Goal: Check status: Check status

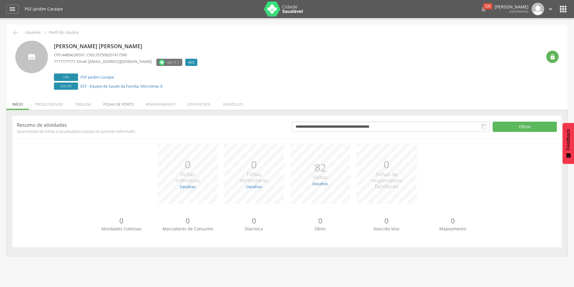
click at [120, 104] on li "Folha de ponto" at bounding box center [118, 103] width 42 height 14
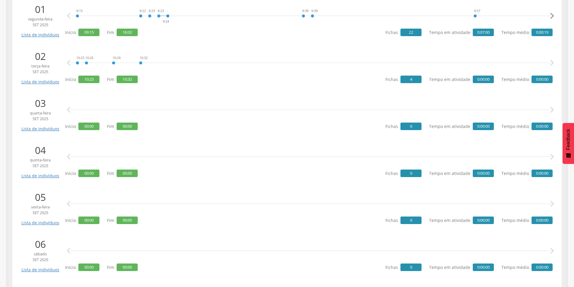
scroll to position [90, 0]
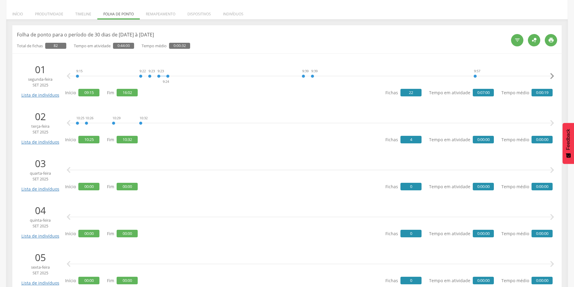
click at [552, 122] on icon "" at bounding box center [552, 123] width 12 height 12
click at [553, 122] on icon "" at bounding box center [552, 123] width 12 height 12
click at [549, 122] on icon "" at bounding box center [552, 123] width 12 height 12
drag, startPoint x: 549, startPoint y: 122, endPoint x: 478, endPoint y: 132, distance: 72.3
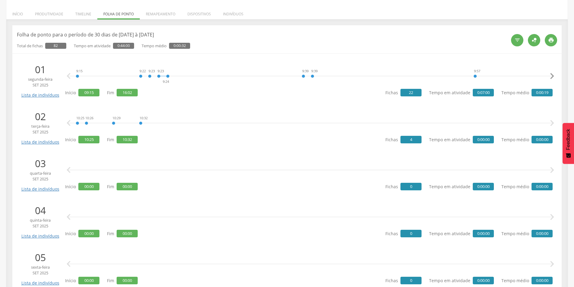
click at [478, 132] on div "10:25 10:26 10:29 10:32  " at bounding box center [310, 123] width 484 height 18
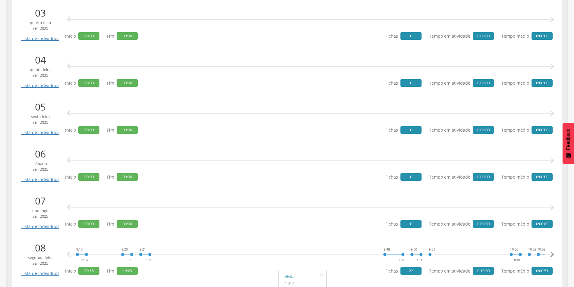
scroll to position [301, 0]
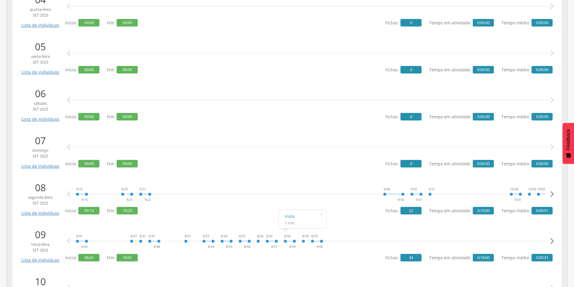
click at [550, 194] on icon "" at bounding box center [552, 194] width 12 height 12
click at [550, 193] on icon "" at bounding box center [552, 194] width 12 height 12
click at [550, 192] on icon "" at bounding box center [552, 194] width 12 height 12
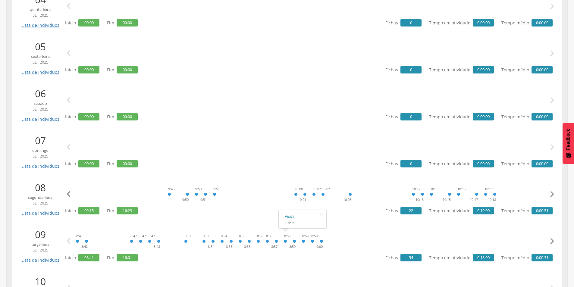
click at [551, 191] on icon "" at bounding box center [552, 194] width 12 height 12
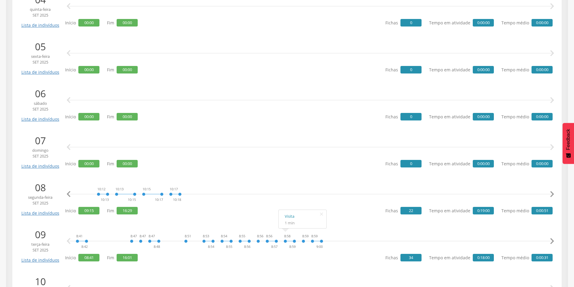
click at [551, 191] on icon "" at bounding box center [552, 194] width 12 height 12
click at [550, 193] on icon "" at bounding box center [552, 194] width 12 height 12
click at [550, 192] on icon "" at bounding box center [552, 194] width 12 height 12
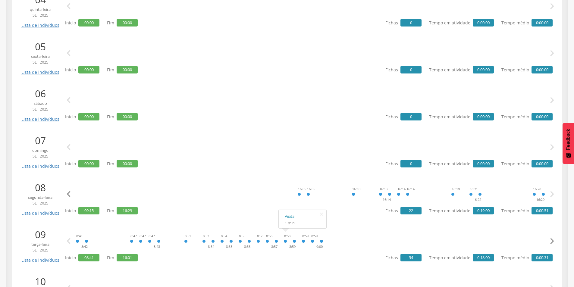
scroll to position [0, 953]
click at [550, 191] on icon "" at bounding box center [552, 194] width 12 height 12
click at [552, 194] on icon "" at bounding box center [552, 194] width 12 height 12
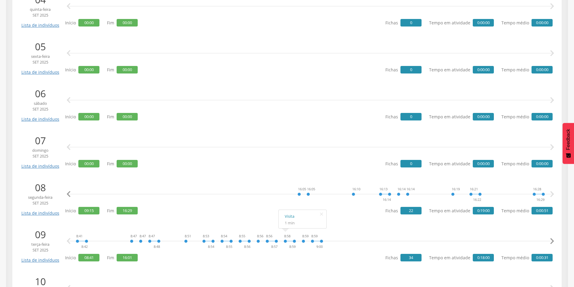
click at [552, 196] on icon "" at bounding box center [552, 194] width 12 height 12
click at [551, 196] on icon "" at bounding box center [552, 194] width 12 height 12
click at [353, 194] on div "16:10" at bounding box center [353, 194] width 4 height 18
click at [356, 176] on link "Visita" at bounding box center [371, 175] width 36 height 8
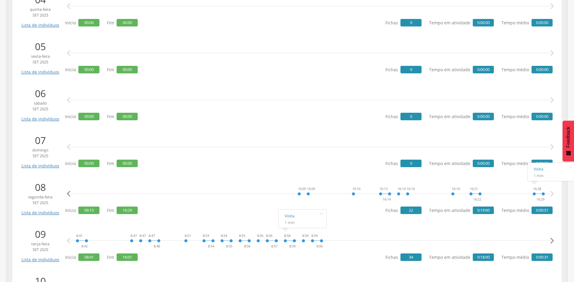
click at [534, 194] on div at bounding box center [538, 189] width 9 height 9
click at [536, 168] on link "Visita" at bounding box center [551, 170] width 36 height 8
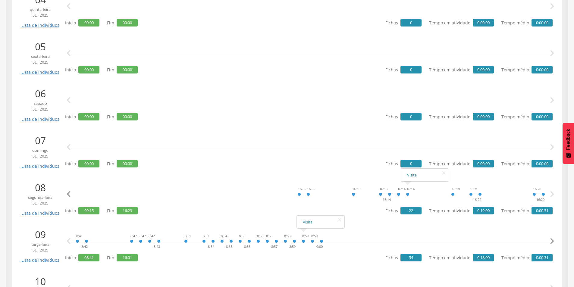
click at [301, 239] on div "8:59" at bounding box center [303, 241] width 4 height 18
click at [306, 222] on link "Visita" at bounding box center [321, 222] width 36 height 8
click at [298, 193] on div "16:05" at bounding box center [299, 194] width 4 height 18
click at [304, 175] on link "Visita" at bounding box center [316, 175] width 36 height 8
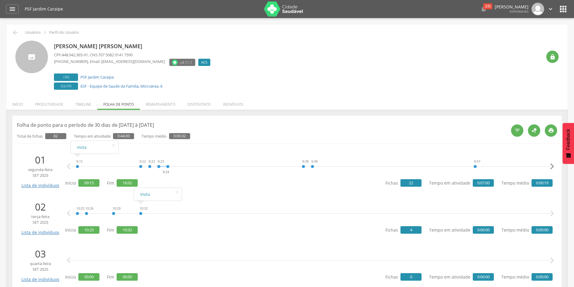
scroll to position [60, 0]
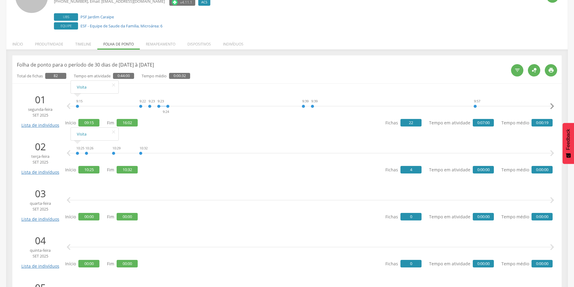
click at [77, 104] on div "9:15" at bounding box center [78, 106] width 4 height 18
click at [79, 86] on link "Visita" at bounding box center [95, 87] width 36 height 8
click at [140, 105] on div "9:22" at bounding box center [141, 106] width 4 height 18
click at [151, 85] on link "Visita" at bounding box center [158, 87] width 36 height 8
click at [303, 104] on div "9:39" at bounding box center [303, 106] width 4 height 18
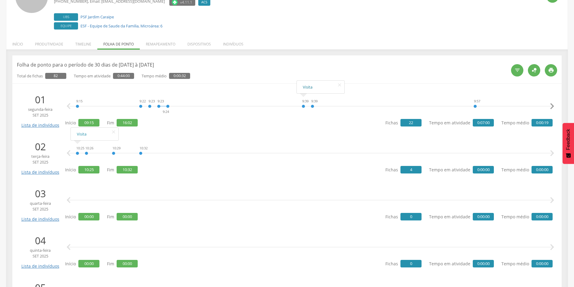
click at [304, 89] on link "Visita" at bounding box center [321, 87] width 36 height 8
click at [551, 104] on icon "" at bounding box center [552, 106] width 12 height 12
click at [427, 104] on div at bounding box center [431, 101] width 9 height 9
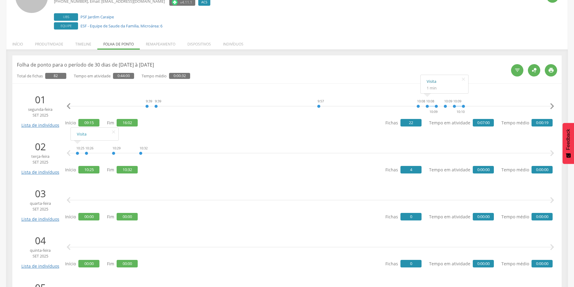
click at [429, 82] on link "Visita" at bounding box center [444, 82] width 36 height 8
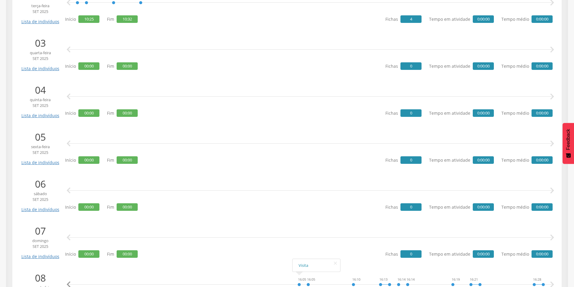
scroll to position [271, 0]
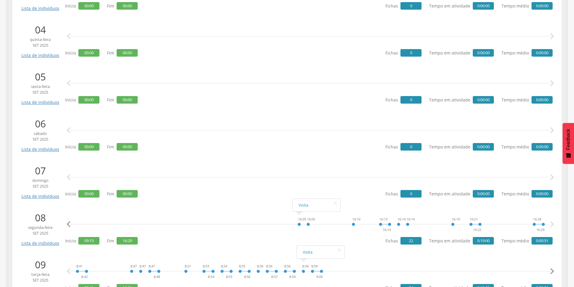
click at [69, 223] on icon "" at bounding box center [69, 224] width 12 height 12
click at [70, 223] on icon "" at bounding box center [69, 224] width 12 height 12
click at [70, 222] on icon "" at bounding box center [69, 224] width 12 height 12
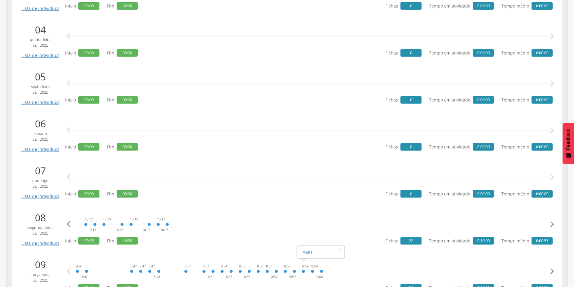
click at [70, 222] on icon "" at bounding box center [69, 224] width 12 height 12
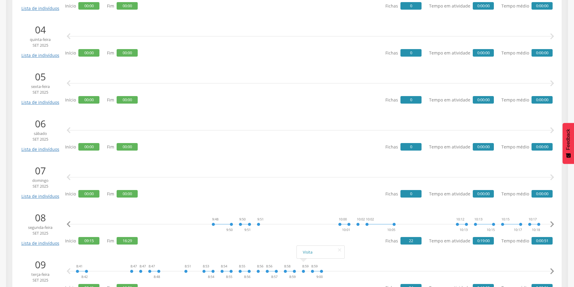
click at [70, 222] on icon "" at bounding box center [69, 224] width 12 height 12
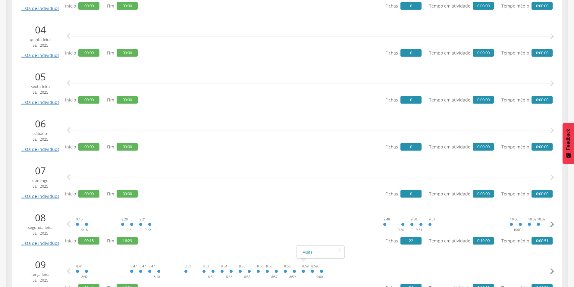
click at [70, 222] on icon "" at bounding box center [69, 224] width 12 height 12
click at [69, 225] on icon "" at bounding box center [69, 224] width 12 height 12
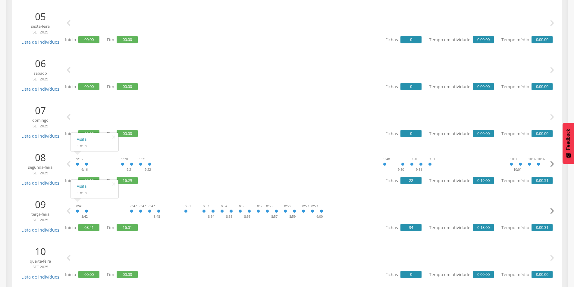
scroll to position [361, 0]
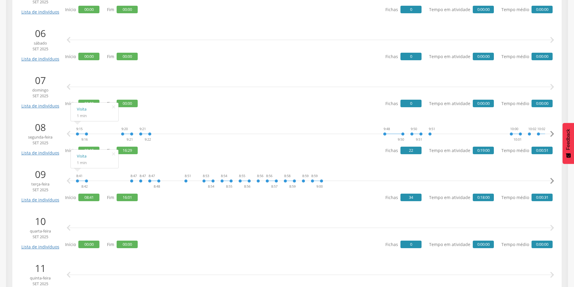
click at [67, 227] on icon "" at bounding box center [69, 228] width 12 height 12
click at [68, 227] on icon "" at bounding box center [69, 228] width 12 height 12
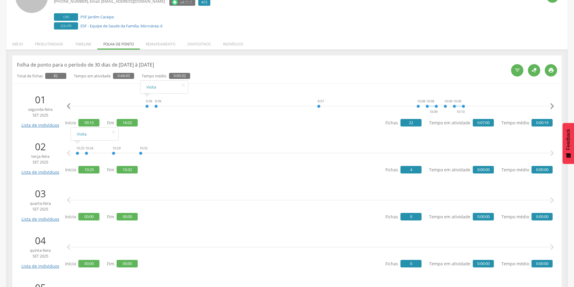
scroll to position [0, 0]
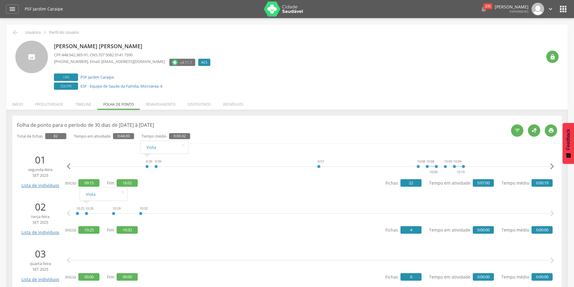
click at [551, 211] on icon "" at bounding box center [552, 213] width 12 height 12
click at [550, 215] on icon "" at bounding box center [552, 213] width 12 height 12
click at [549, 214] on icon "" at bounding box center [552, 213] width 12 height 12
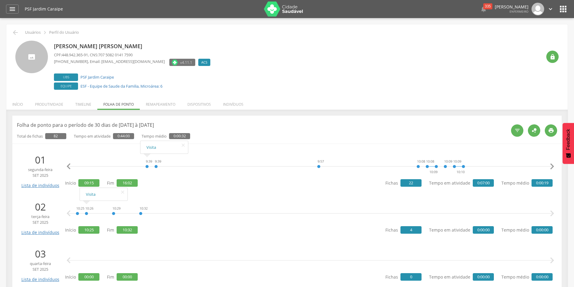
click at [549, 214] on icon "" at bounding box center [552, 213] width 12 height 12
click at [549, 213] on icon "" at bounding box center [552, 213] width 12 height 12
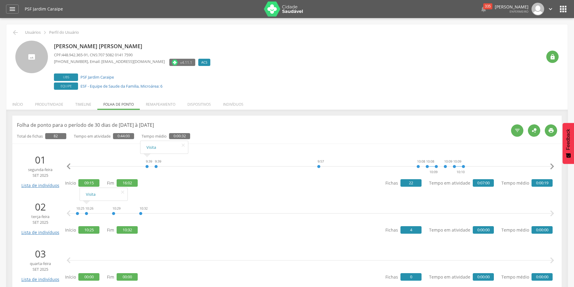
click at [548, 213] on icon "" at bounding box center [552, 213] width 12 height 12
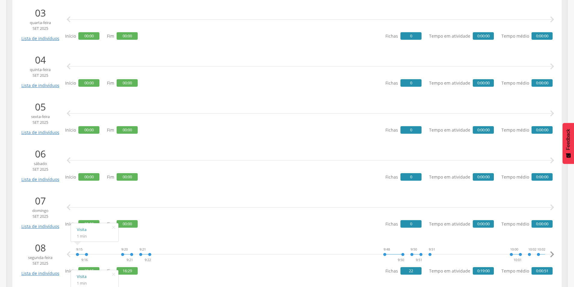
scroll to position [271, 0]
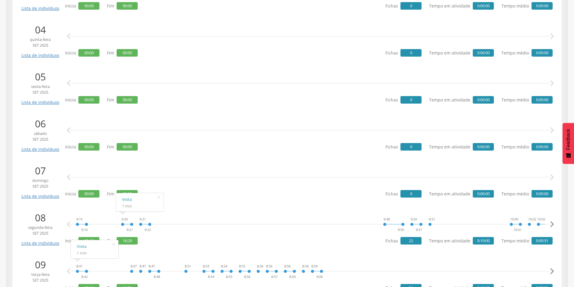
click at [25, 214] on p "08" at bounding box center [40, 218] width 41 height 14
click at [111, 244] on icon "" at bounding box center [114, 244] width 10 height 8
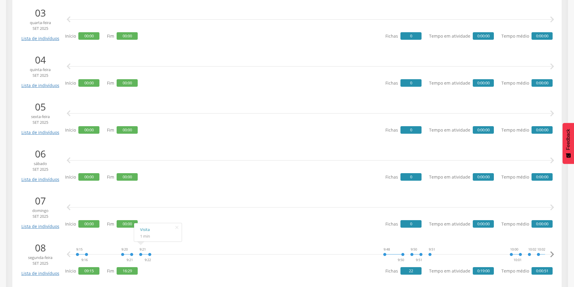
scroll to position [331, 0]
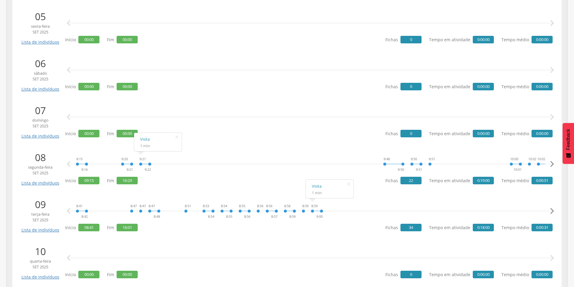
click at [311, 212] on div "8:59 9:00" at bounding box center [316, 211] width 13 height 18
click at [312, 209] on div "8:59 9:00" at bounding box center [316, 211] width 13 height 18
click at [316, 188] on link "Visita" at bounding box center [330, 186] width 36 height 8
click at [285, 210] on div at bounding box center [289, 206] width 9 height 9
click at [285, 183] on link "Visita" at bounding box center [303, 186] width 36 height 8
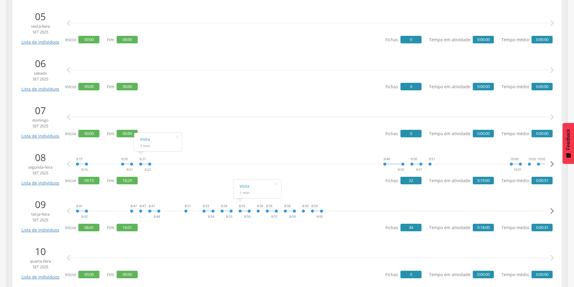
click at [239, 210] on div "8:55 8:56" at bounding box center [244, 211] width 13 height 18
click at [240, 184] on link "Visita" at bounding box center [257, 186] width 36 height 8
click at [150, 210] on div at bounding box center [154, 206] width 9 height 9
click at [157, 186] on link "Visita" at bounding box center [167, 186] width 36 height 8
click at [78, 209] on div at bounding box center [81, 206] width 9 height 9
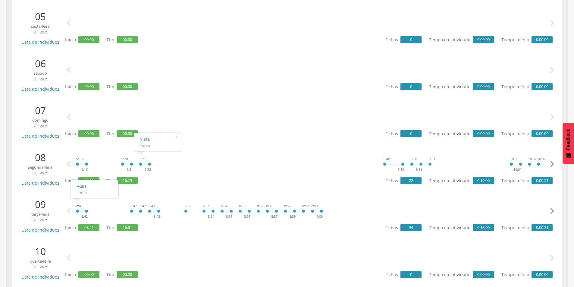
click at [82, 185] on link "Visita" at bounding box center [95, 186] width 36 height 8
click at [87, 210] on div "8:41 8:42" at bounding box center [82, 211] width 13 height 18
click at [132, 210] on div "8:47" at bounding box center [132, 211] width 4 height 18
click at [135, 191] on link "Visita" at bounding box center [149, 192] width 36 height 8
click at [149, 209] on div "8:47 8:48" at bounding box center [154, 211] width 13 height 18
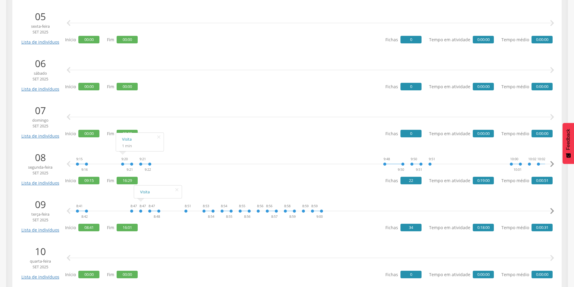
click at [140, 211] on div "8:47" at bounding box center [141, 211] width 4 height 18
click at [147, 192] on link "Visita" at bounding box center [158, 192] width 36 height 8
click at [185, 211] on div "8:51" at bounding box center [186, 211] width 4 height 18
click at [189, 189] on link "Visita" at bounding box center [203, 192] width 36 height 8
click at [240, 210] on div "8:55 8:56" at bounding box center [244, 211] width 13 height 18
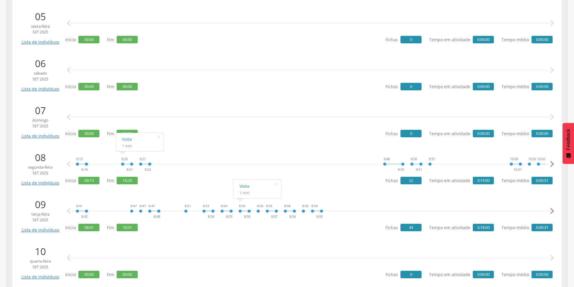
click at [242, 186] on link "Visita" at bounding box center [257, 186] width 36 height 8
click at [313, 209] on div at bounding box center [316, 206] width 9 height 9
click at [312, 211] on div "8:59 9:00" at bounding box center [316, 211] width 13 height 18
click at [314, 185] on link "Visita" at bounding box center [330, 186] width 36 height 8
click at [553, 210] on icon "" at bounding box center [552, 211] width 12 height 12
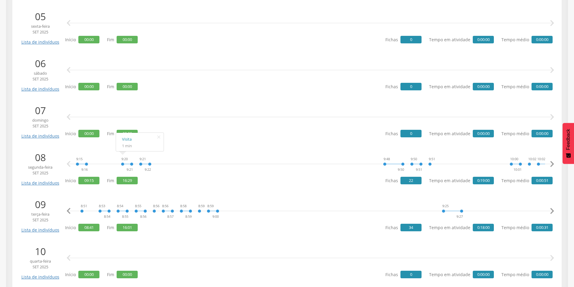
click at [549, 210] on icon "" at bounding box center [552, 211] width 12 height 12
click at [549, 209] on icon "" at bounding box center [552, 211] width 12 height 12
click at [550, 209] on icon "" at bounding box center [552, 211] width 12 height 12
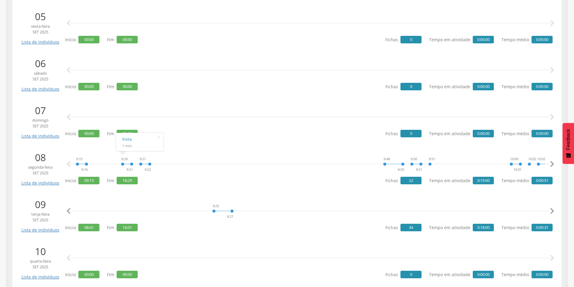
click at [550, 209] on icon "" at bounding box center [552, 211] width 12 height 12
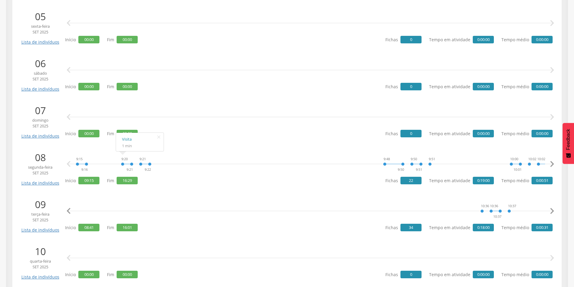
click at [550, 209] on icon "" at bounding box center [552, 211] width 12 height 12
click at [550, 208] on icon "" at bounding box center [552, 211] width 12 height 12
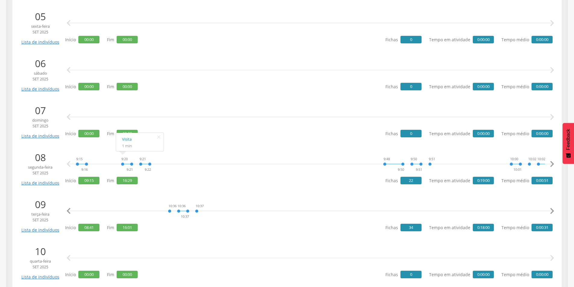
click at [550, 208] on icon "" at bounding box center [552, 211] width 12 height 12
click at [550, 207] on icon "" at bounding box center [552, 211] width 12 height 12
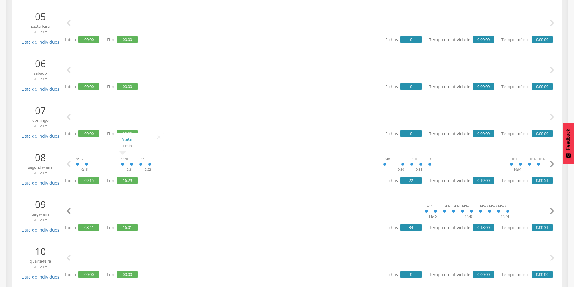
click at [550, 207] on icon "" at bounding box center [552, 211] width 12 height 12
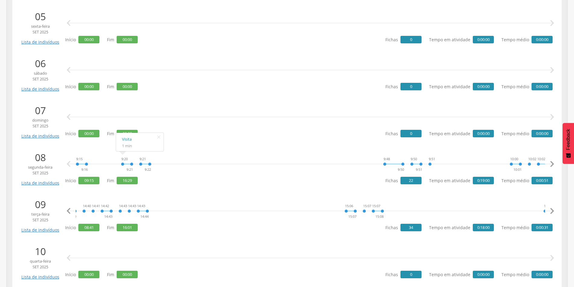
click at [550, 207] on icon "" at bounding box center [552, 211] width 12 height 12
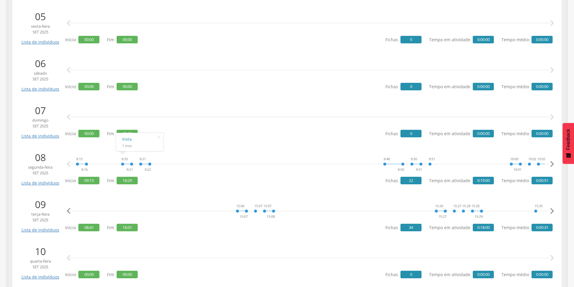
click at [550, 207] on icon "" at bounding box center [552, 211] width 12 height 12
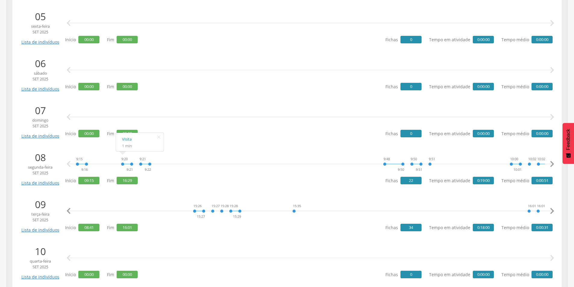
click at [550, 207] on icon "" at bounding box center [552, 211] width 12 height 12
click at [549, 206] on icon "" at bounding box center [552, 211] width 12 height 12
click at [527, 210] on div "16:01" at bounding box center [529, 211] width 4 height 18
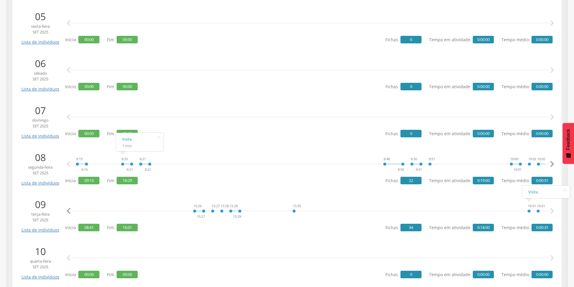
click at [526, 191] on li "Visita" at bounding box center [546, 192] width 48 height 10
click at [531, 191] on link "Visita" at bounding box center [546, 192] width 36 height 8
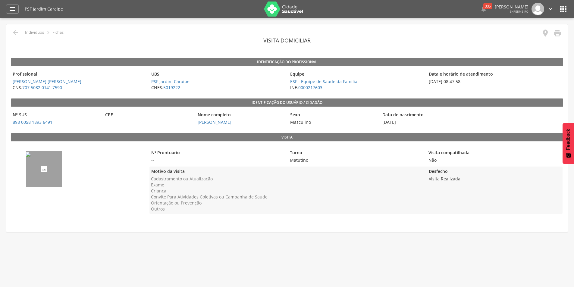
click at [31, 157] on img "--" at bounding box center [28, 154] width 5 height 5
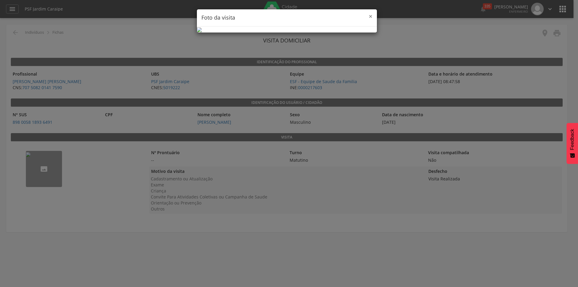
click at [370, 17] on span "×" at bounding box center [371, 16] width 4 height 8
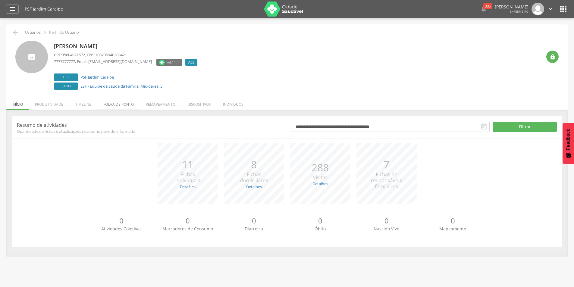
click at [120, 103] on li "Folha de ponto" at bounding box center [118, 103] width 42 height 14
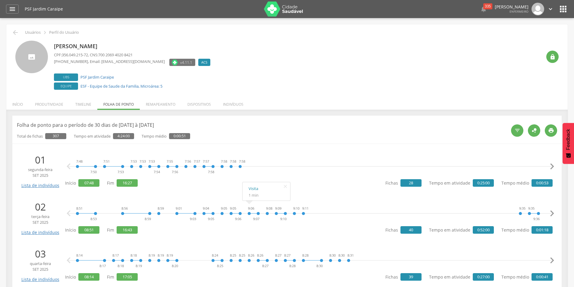
click at [250, 212] on div at bounding box center [253, 208] width 9 height 9
click at [257, 189] on link "Visita" at bounding box center [266, 189] width 36 height 8
click at [232, 260] on div "8:25" at bounding box center [231, 260] width 4 height 18
click at [237, 241] on link "Visita" at bounding box center [248, 242] width 36 height 8
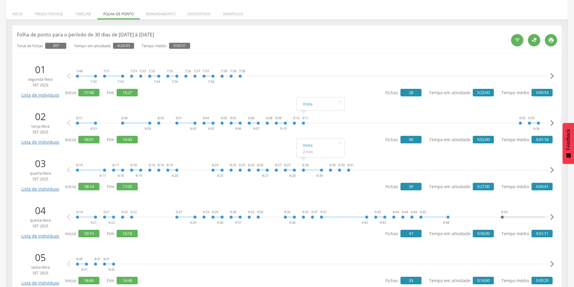
scroll to position [151, 0]
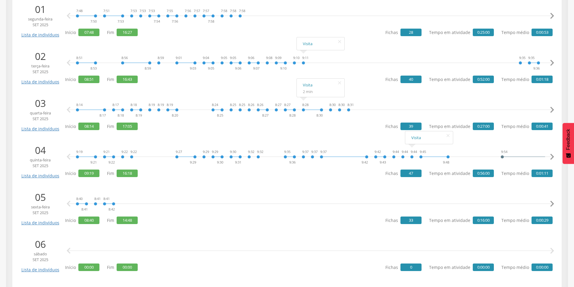
click at [412, 157] on div "9:44" at bounding box center [412, 157] width 4 height 18
click at [424, 138] on link "Visita" at bounding box center [429, 138] width 36 height 8
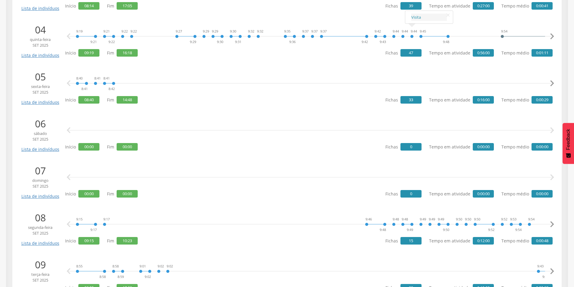
scroll to position [331, 0]
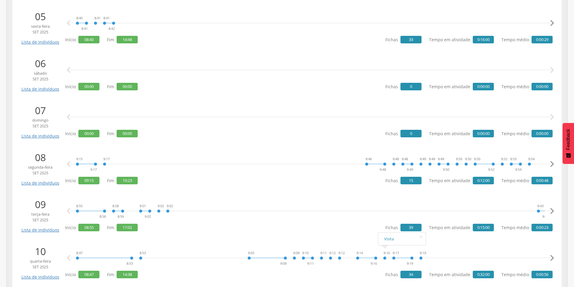
click at [384, 258] on div "9:16" at bounding box center [385, 258] width 4 height 18
click at [386, 238] on link "Visita" at bounding box center [402, 239] width 36 height 8
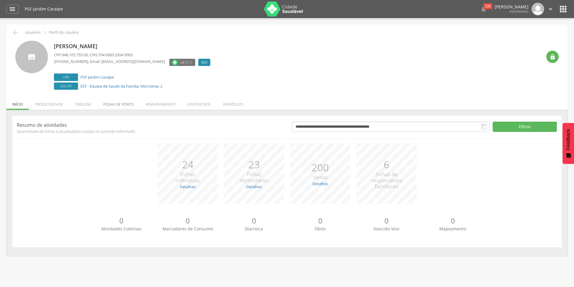
click at [122, 104] on li "Folha de ponto" at bounding box center [118, 103] width 42 height 14
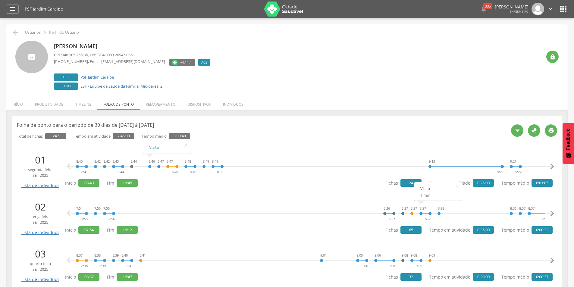
click at [421, 214] on div "8:27 8:28" at bounding box center [425, 213] width 13 height 18
click at [422, 213] on div at bounding box center [425, 208] width 9 height 9
click at [427, 189] on link "Visita" at bounding box center [438, 189] width 36 height 8
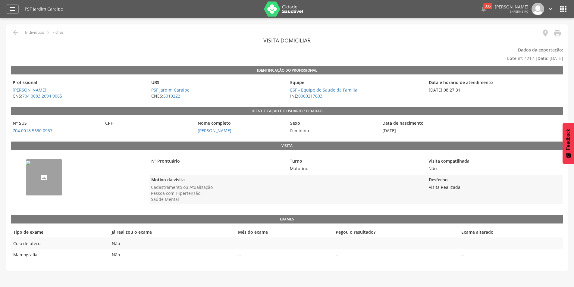
scroll to position [18, 0]
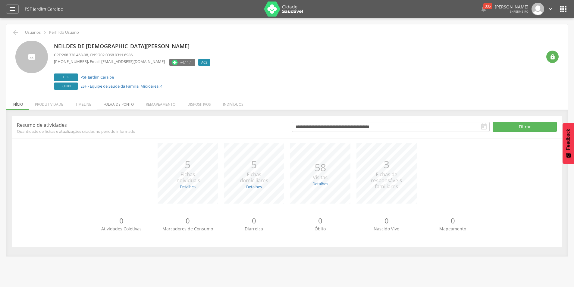
click at [110, 105] on li "Folha de ponto" at bounding box center [118, 103] width 42 height 14
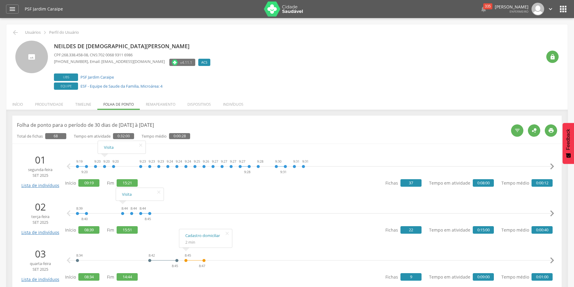
click at [123, 212] on div "8:44" at bounding box center [123, 213] width 4 height 18
click at [127, 194] on link "Visita" at bounding box center [140, 195] width 36 height 8
click at [221, 166] on div "9:27" at bounding box center [222, 166] width 4 height 18
click at [226, 147] on link "Visita" at bounding box center [239, 148] width 36 height 8
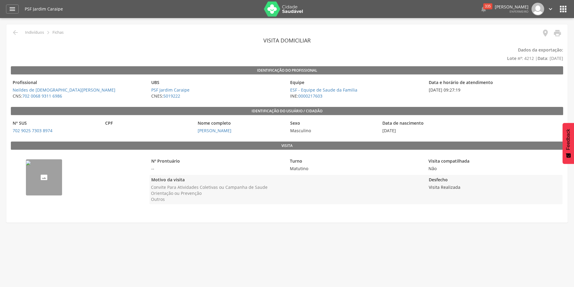
click at [31, 165] on img "--" at bounding box center [28, 162] width 5 height 5
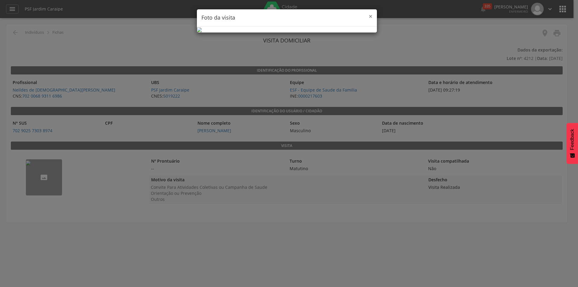
click at [370, 17] on span "×" at bounding box center [371, 16] width 4 height 8
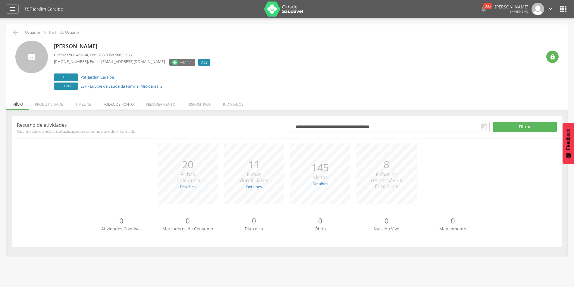
click at [112, 104] on li "Folha de ponto" at bounding box center [118, 103] width 42 height 14
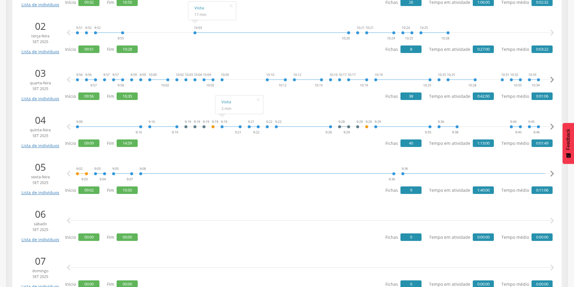
scroll to position [241, 0]
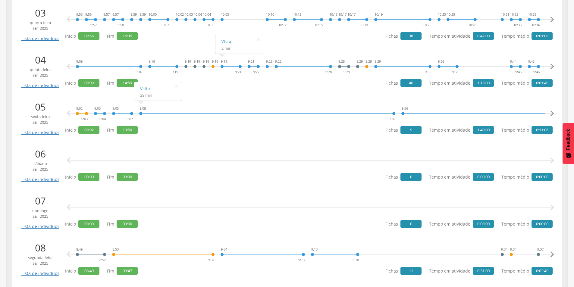
click at [141, 114] on div "9:08 9:36" at bounding box center [267, 113] width 257 height 18
click at [144, 88] on link "Visita" at bounding box center [158, 89] width 36 height 8
click at [154, 41] on link "Visita" at bounding box center [167, 42] width 36 height 8
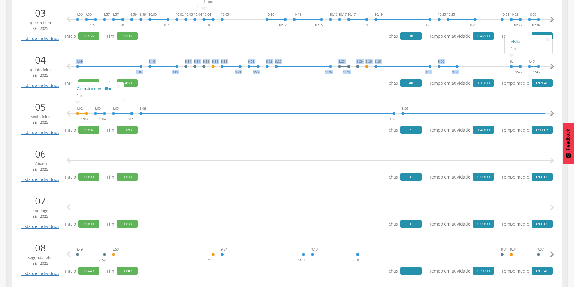
click at [508, 67] on div "9:09 9:16 9:16 9:19 9:19 9:19 9:19 9:19 9:19 9:21 9:21 9:22 9:22 9:22 9:28 9:28…" at bounding box center [310, 67] width 484 height 18
click at [509, 67] on div "9:44 9:45" at bounding box center [515, 67] width 13 height 18
click at [466, 62] on div "9:09 9:16 9:16 9:19 9:19 9:19 9:19 9:19 9:19 9:21 9:21 9:22 9:22 9:22 9:28 9:28…" at bounding box center [310, 67] width 484 height 18
click at [510, 67] on div "9:44 9:45" at bounding box center [515, 67] width 13 height 18
click at [512, 40] on link "Visita" at bounding box center [528, 42] width 36 height 8
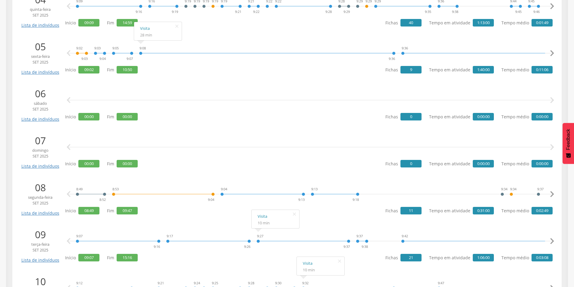
scroll to position [271, 0]
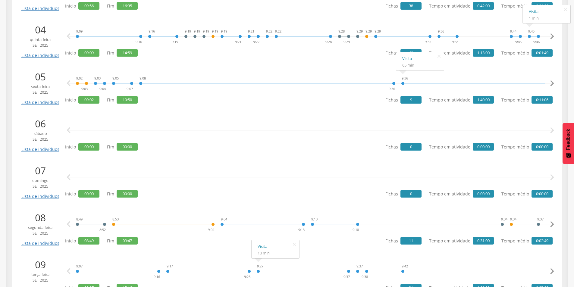
click at [550, 38] on icon "" at bounding box center [552, 36] width 12 height 12
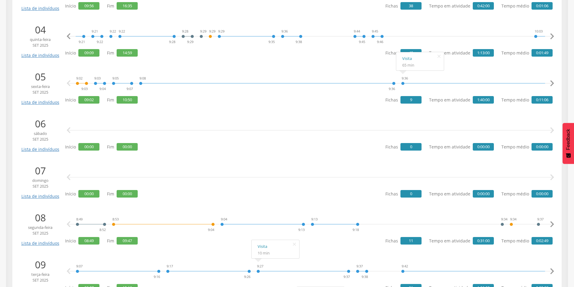
click at [550, 38] on icon "" at bounding box center [552, 36] width 12 height 12
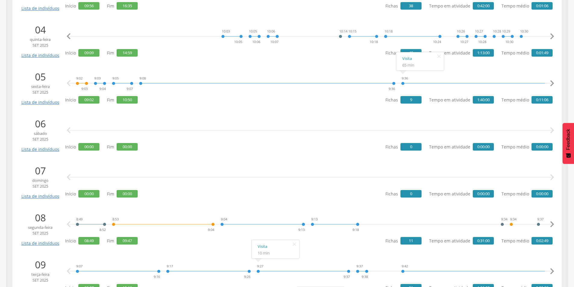
click at [550, 38] on icon "" at bounding box center [552, 36] width 12 height 12
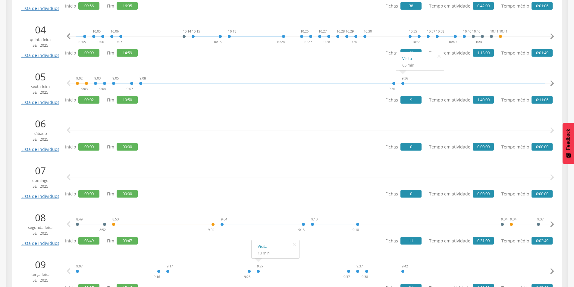
scroll to position [0, 625]
click at [550, 38] on icon "" at bounding box center [552, 36] width 12 height 12
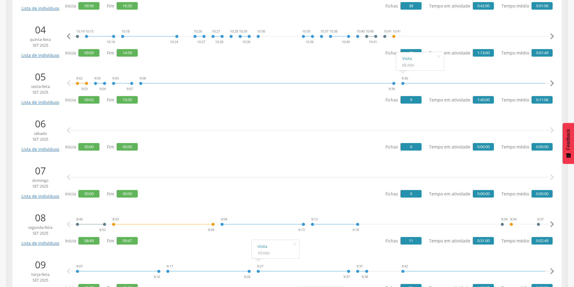
click at [550, 38] on icon "" at bounding box center [552, 36] width 12 height 12
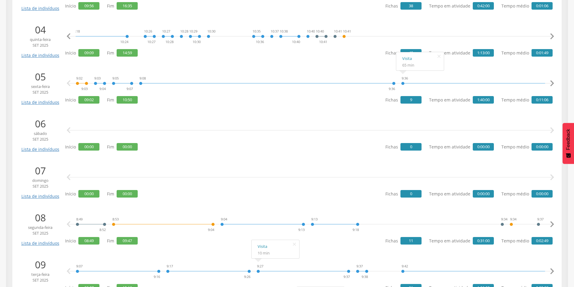
click at [550, 38] on icon "" at bounding box center [552, 36] width 12 height 12
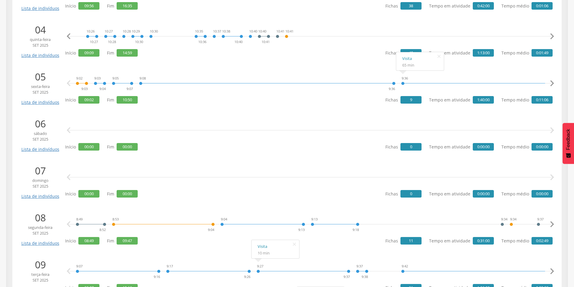
click at [550, 38] on icon "" at bounding box center [552, 36] width 12 height 12
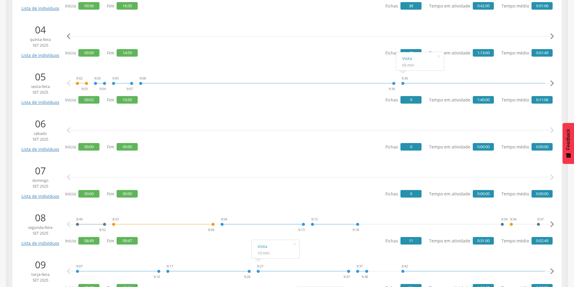
click at [550, 38] on icon "" at bounding box center [552, 36] width 12 height 12
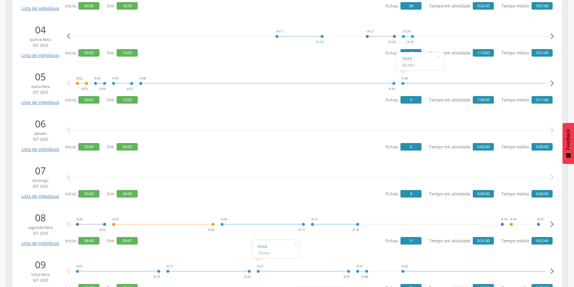
click at [550, 38] on icon "" at bounding box center [552, 36] width 12 height 12
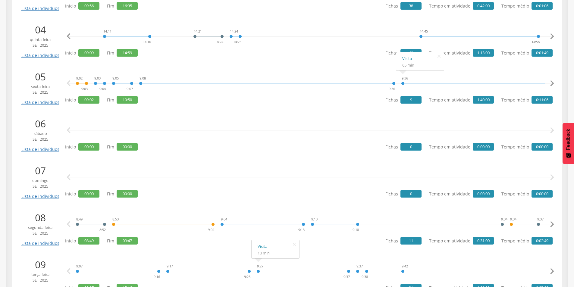
click at [550, 38] on icon "" at bounding box center [552, 36] width 12 height 12
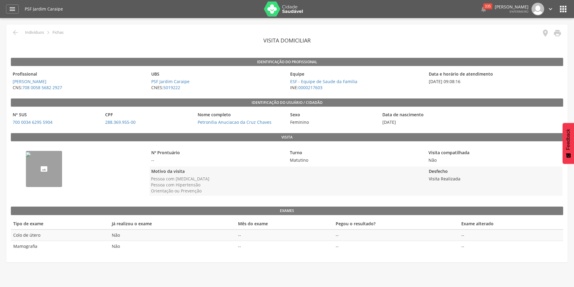
click at [31, 157] on img "--" at bounding box center [28, 154] width 5 height 5
